Goal: Task Accomplishment & Management: Manage account settings

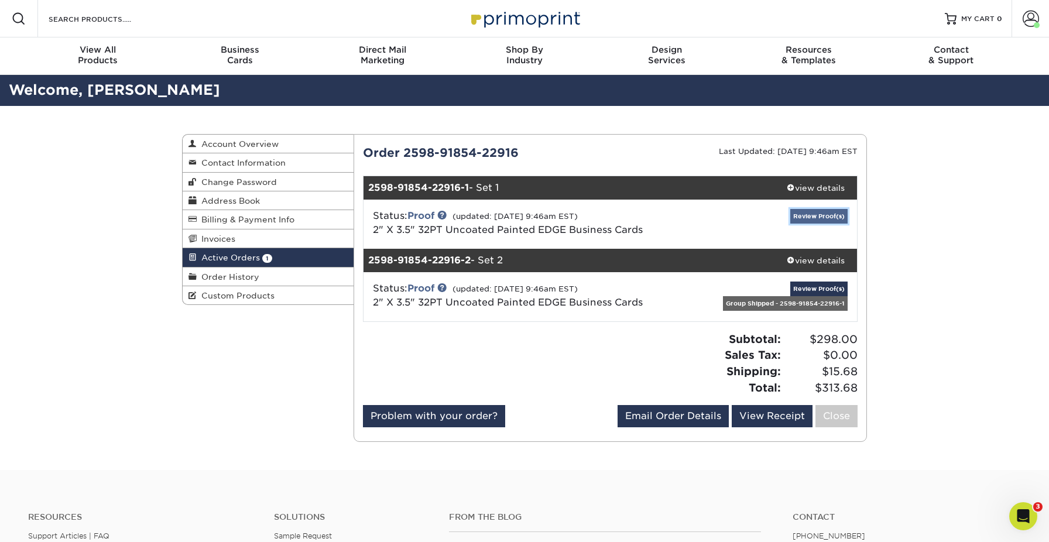
click at [826, 211] on link "Review Proof(s)" at bounding box center [818, 216] width 57 height 15
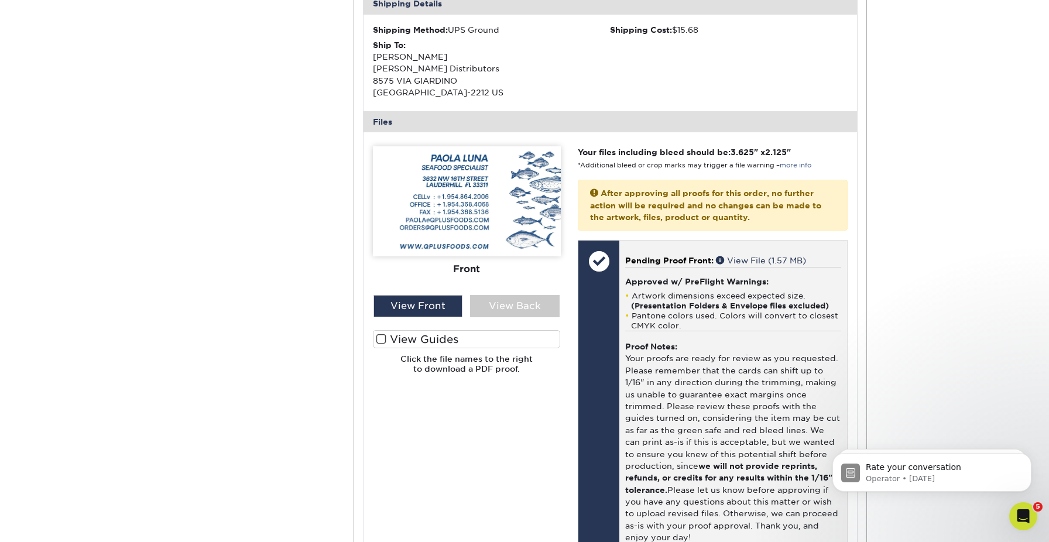
scroll to position [373, 0]
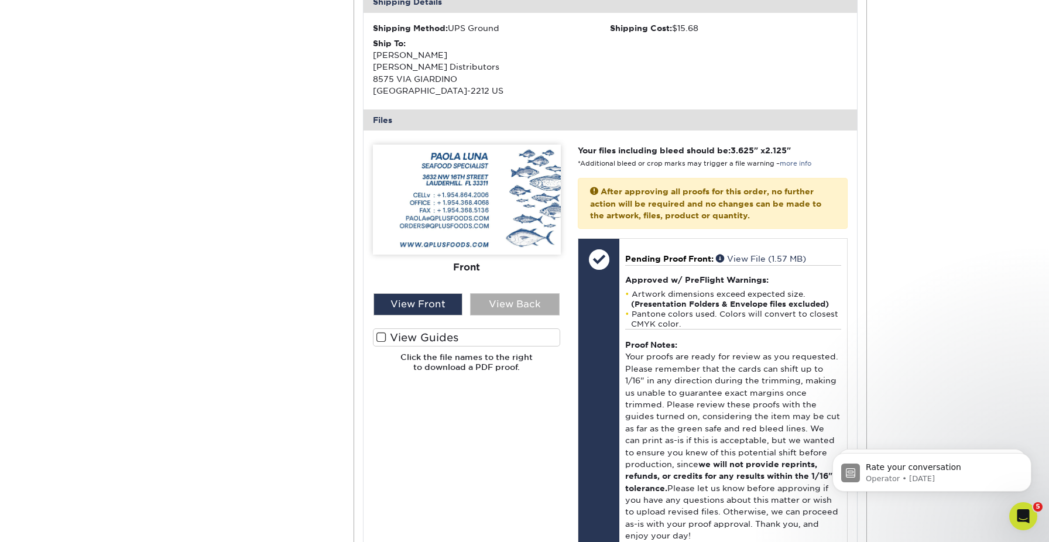
click at [487, 306] on div "View Back" at bounding box center [515, 304] width 90 height 22
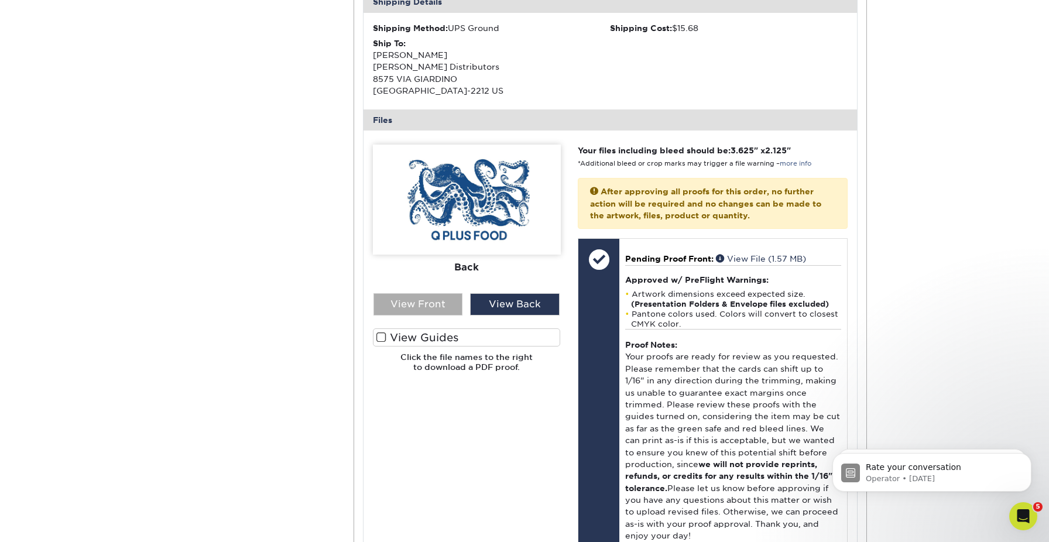
click at [426, 307] on div "View Front" at bounding box center [418, 304] width 90 height 22
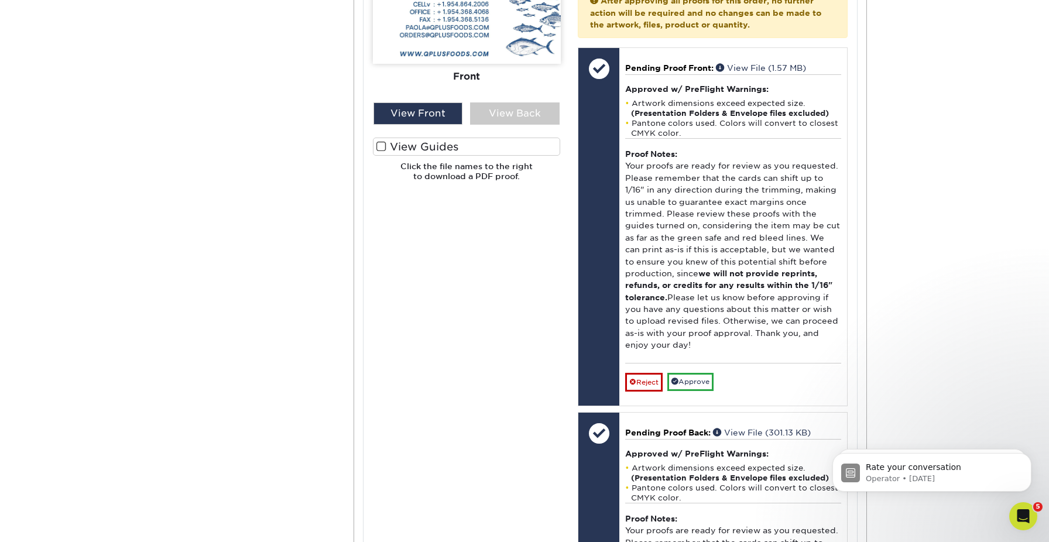
scroll to position [591, 0]
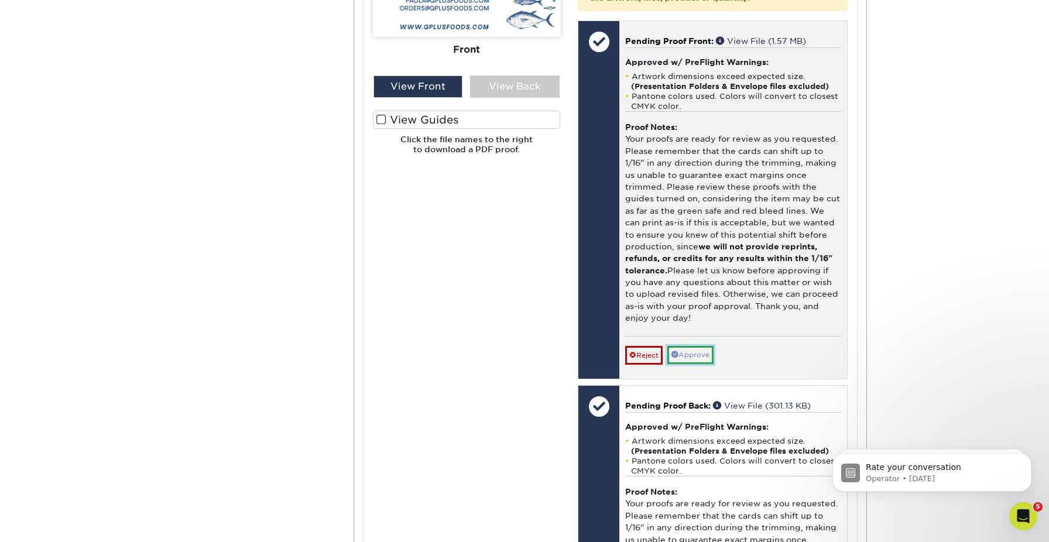
click at [709, 350] on link "Approve" at bounding box center [690, 355] width 46 height 18
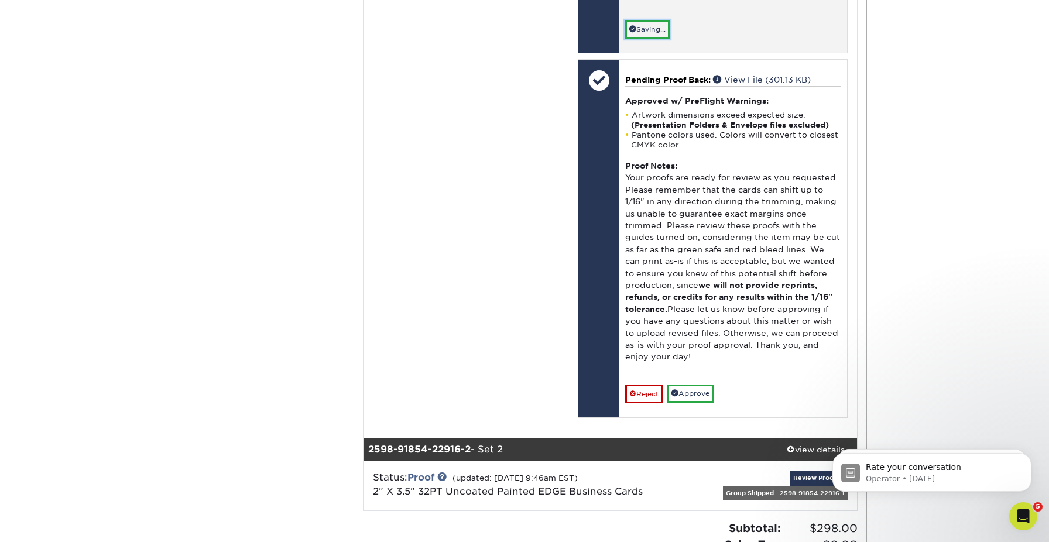
scroll to position [940, 0]
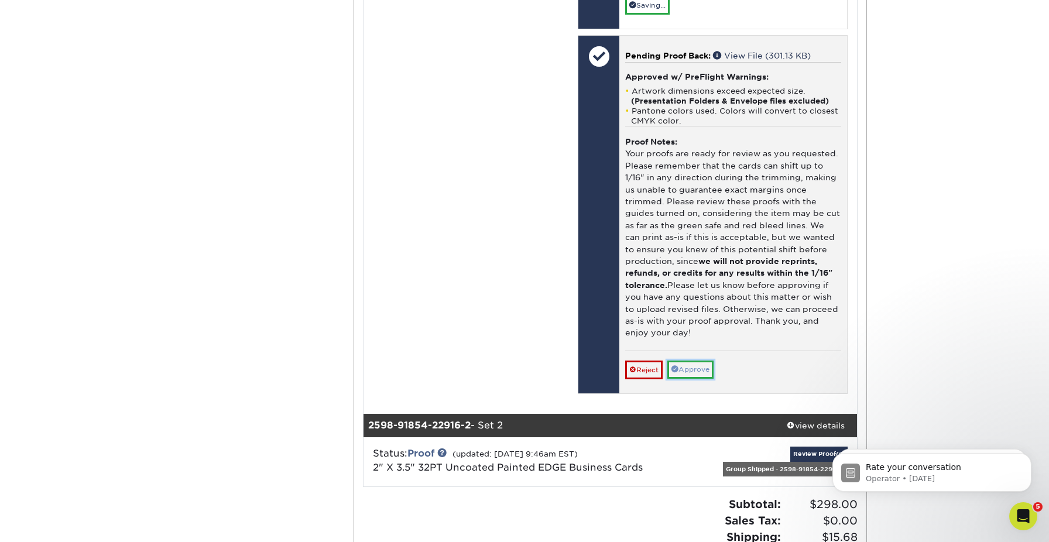
click at [708, 373] on link "Approve" at bounding box center [690, 370] width 46 height 18
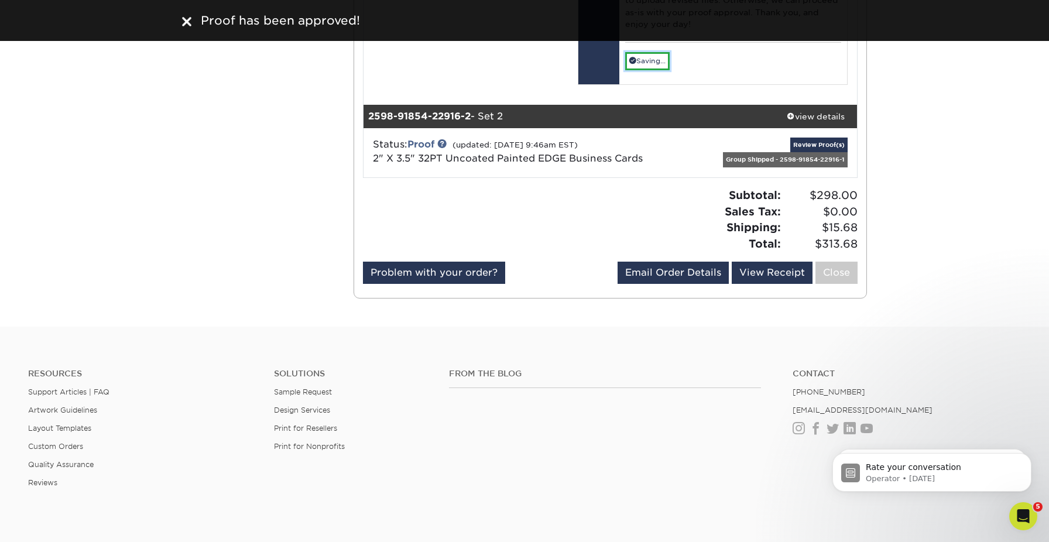
scroll to position [1200, 0]
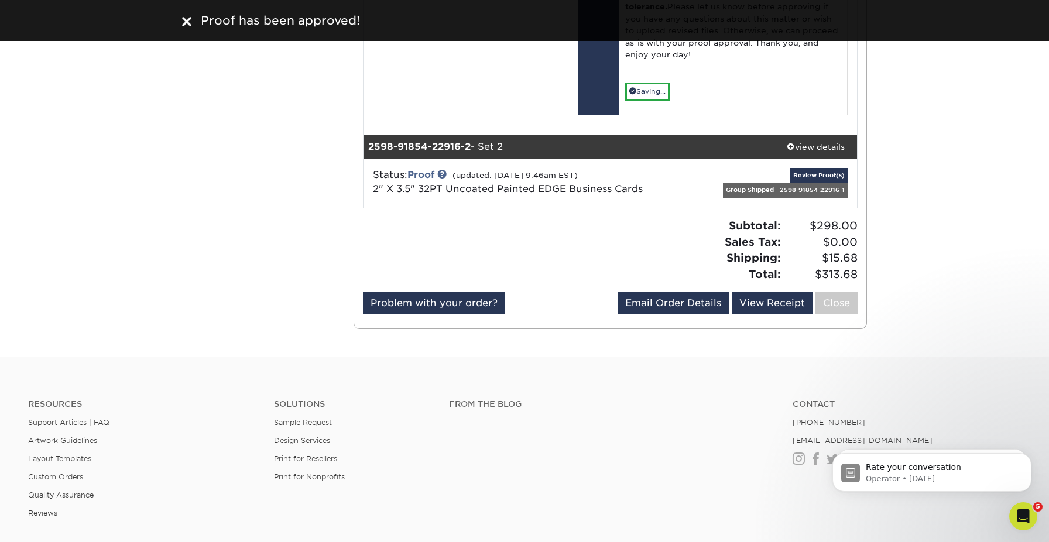
click at [815, 183] on div "Group Shipped - 2598-91854-22916-1" at bounding box center [785, 190] width 125 height 15
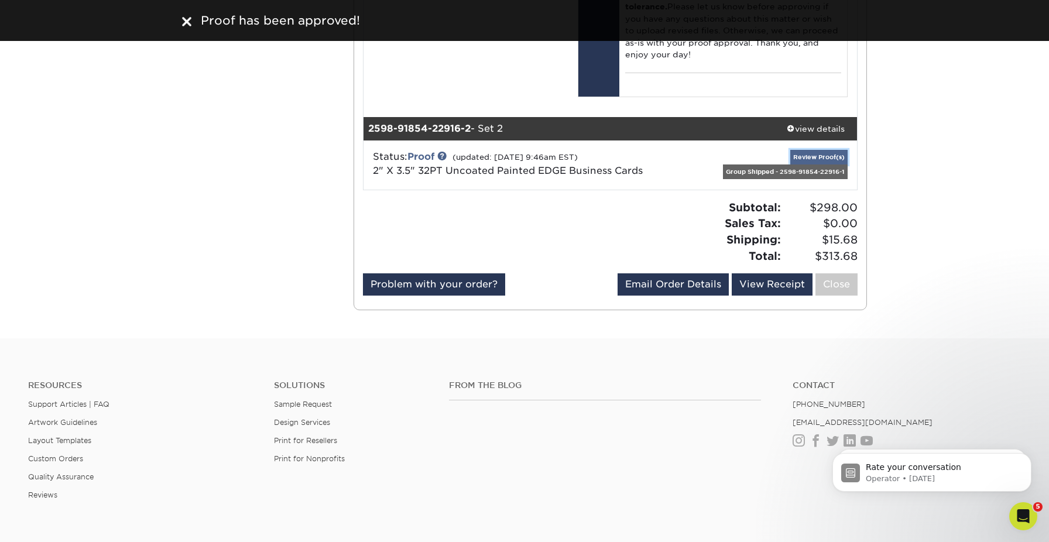
click at [817, 156] on link "Review Proof(s)" at bounding box center [818, 157] width 57 height 15
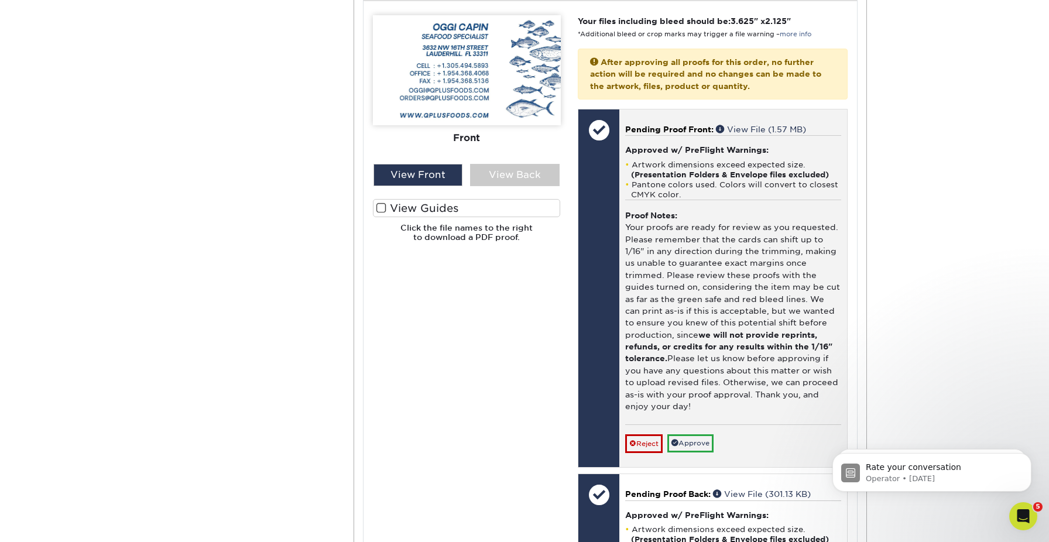
scroll to position [1566, 0]
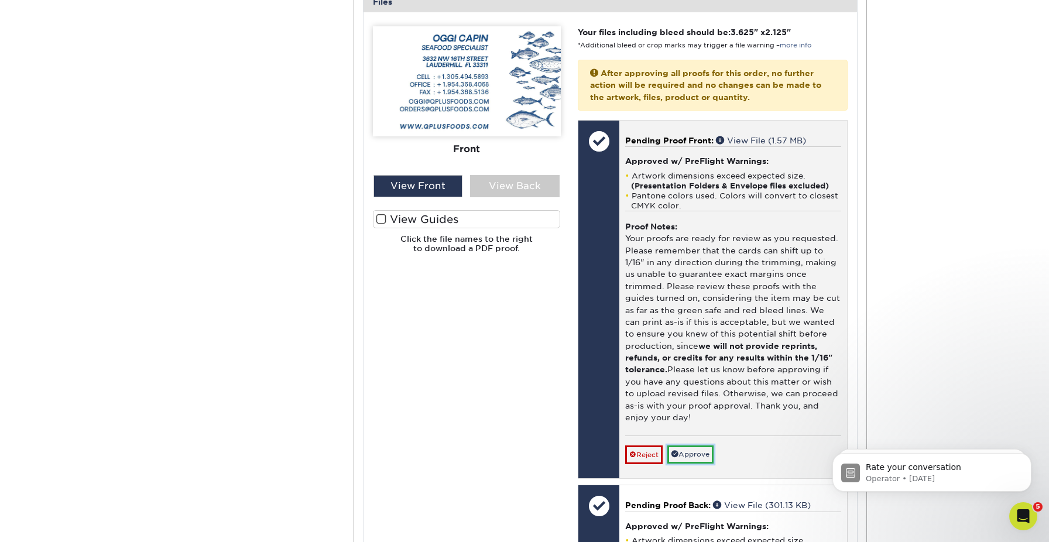
click at [708, 461] on link "Approve" at bounding box center [690, 454] width 46 height 18
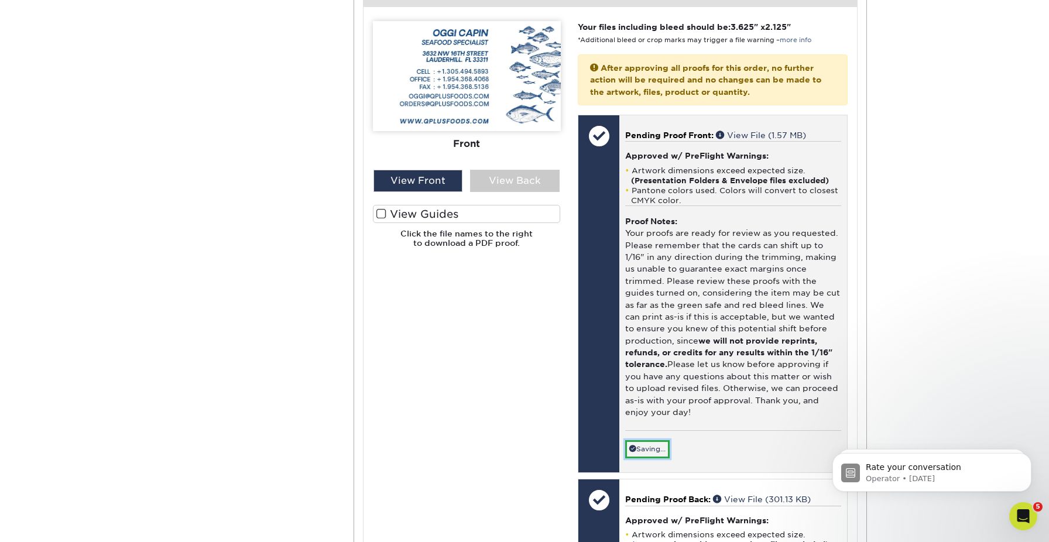
scroll to position [1998, 0]
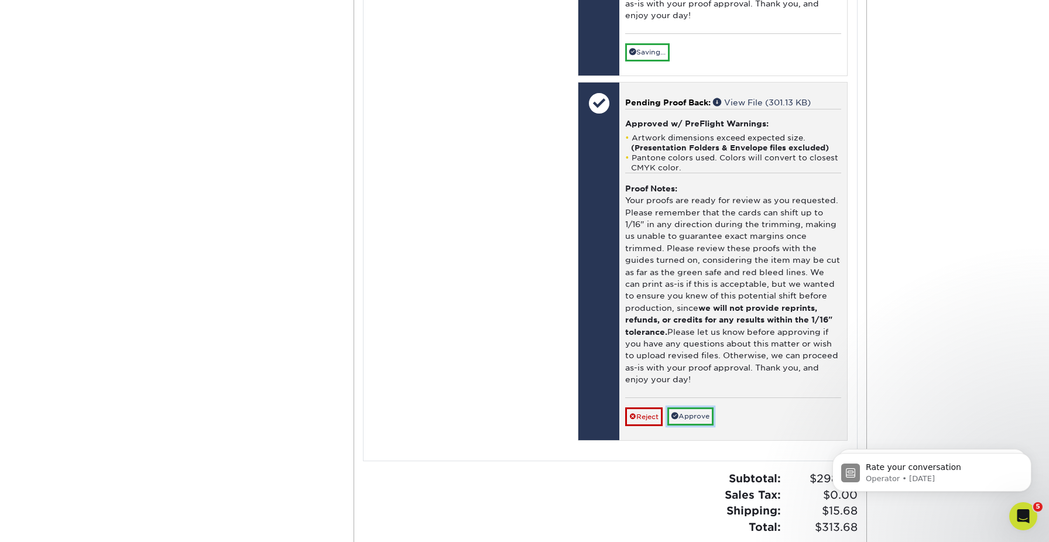
click at [706, 421] on link "Approve" at bounding box center [690, 416] width 46 height 18
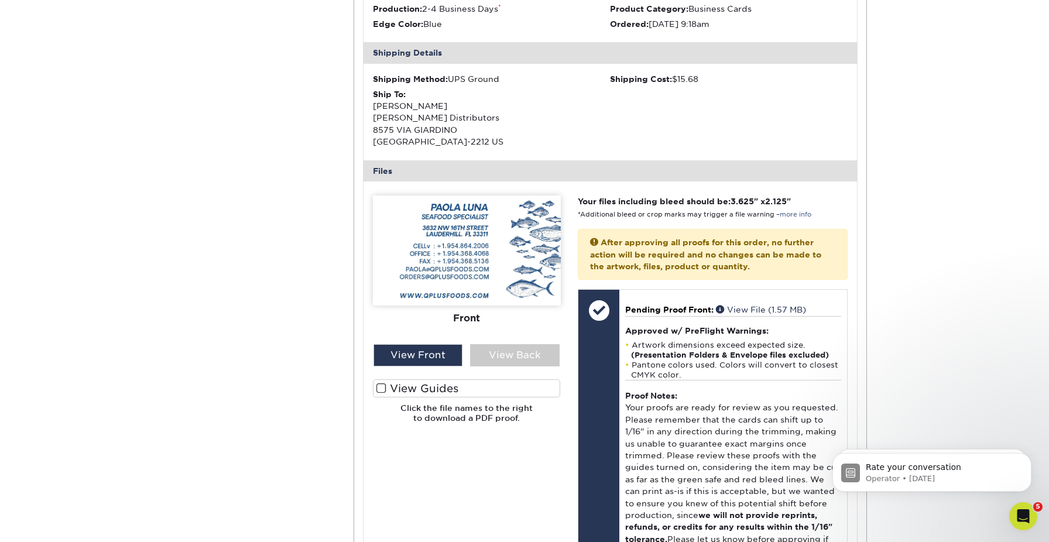
scroll to position [0, 0]
